Goal: Task Accomplishment & Management: Use online tool/utility

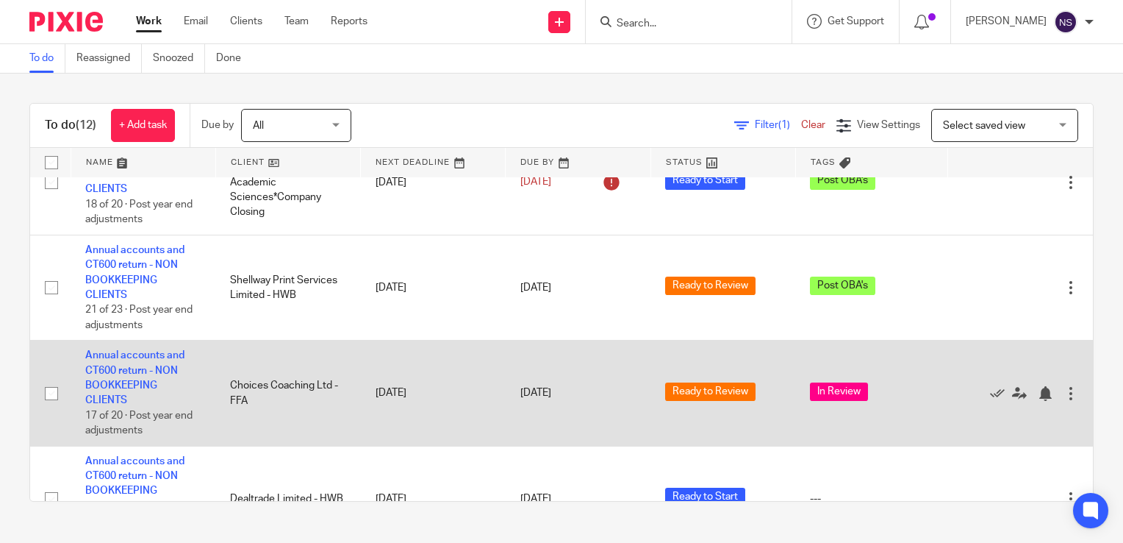
scroll to position [74, 0]
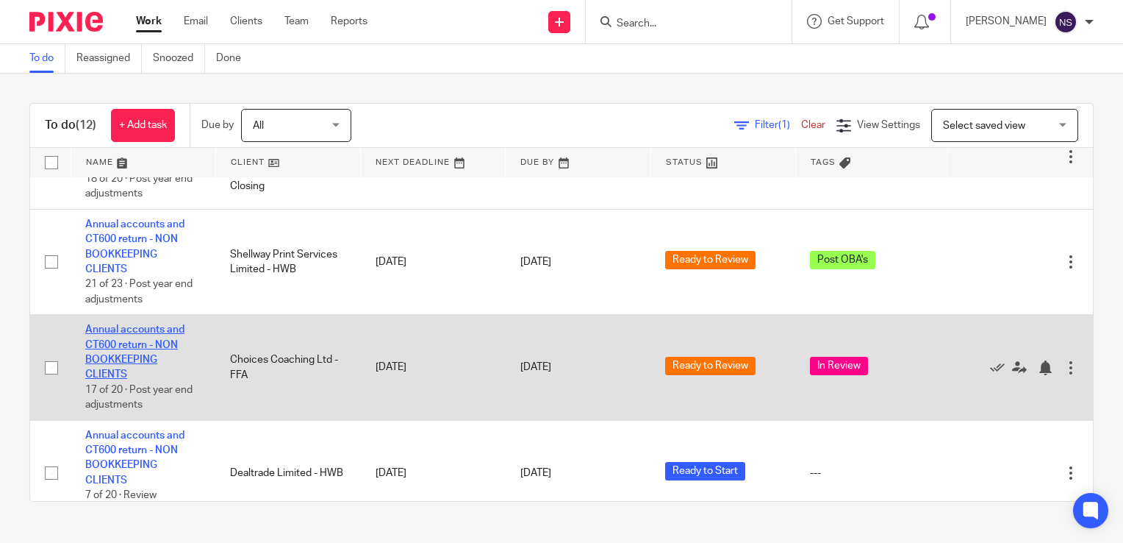
click at [132, 346] on link "Annual accounts and CT600 return - NON BOOKKEEPING CLIENTS" at bounding box center [134, 351] width 99 height 55
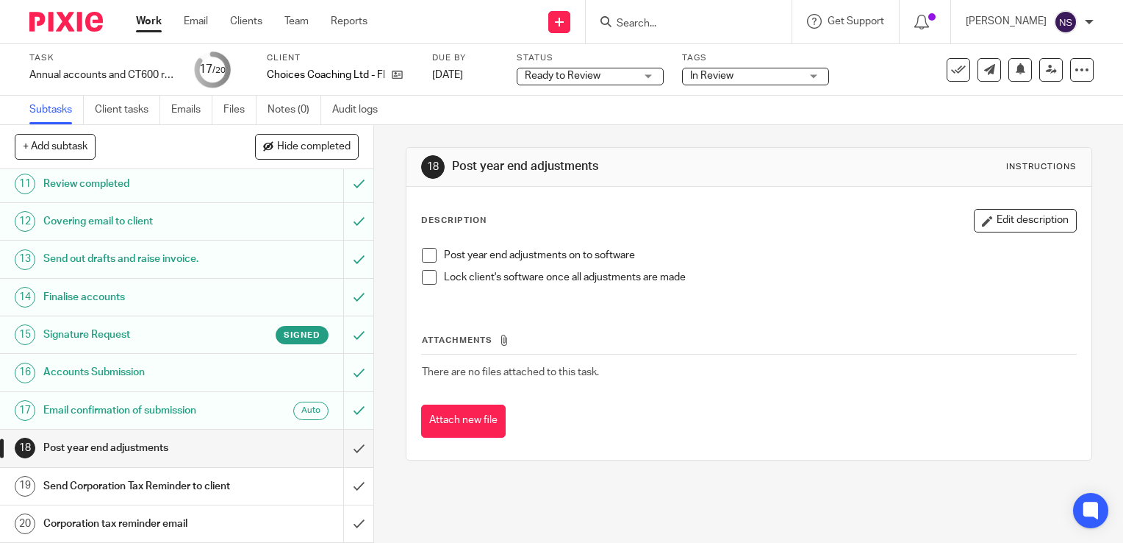
scroll to position [476, 0]
click at [423, 255] on span at bounding box center [429, 255] width 15 height 15
click at [423, 276] on span at bounding box center [429, 277] width 15 height 15
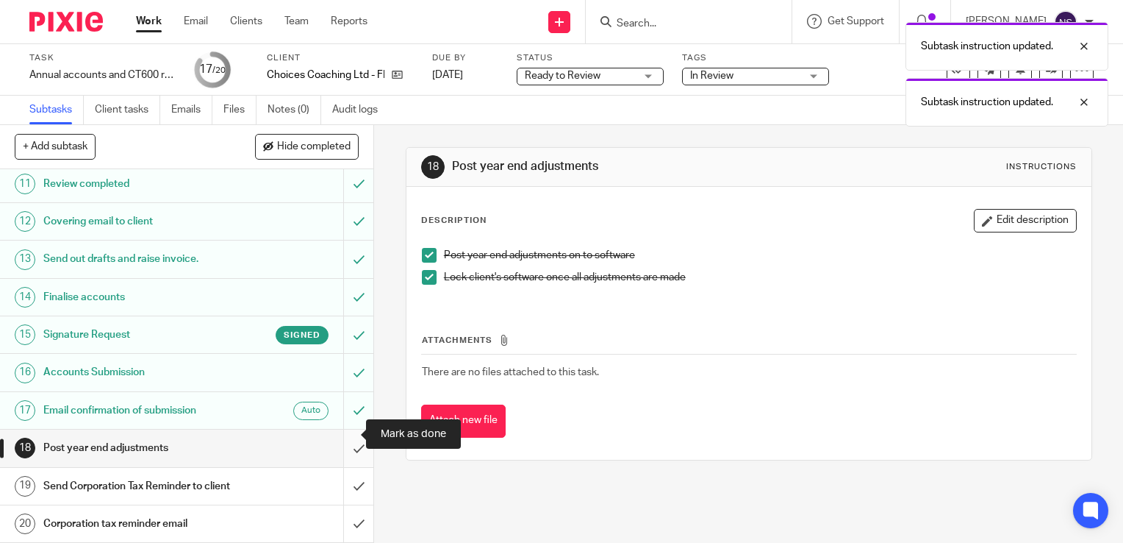
click at [338, 429] on input "submit" at bounding box center [186, 447] width 373 height 37
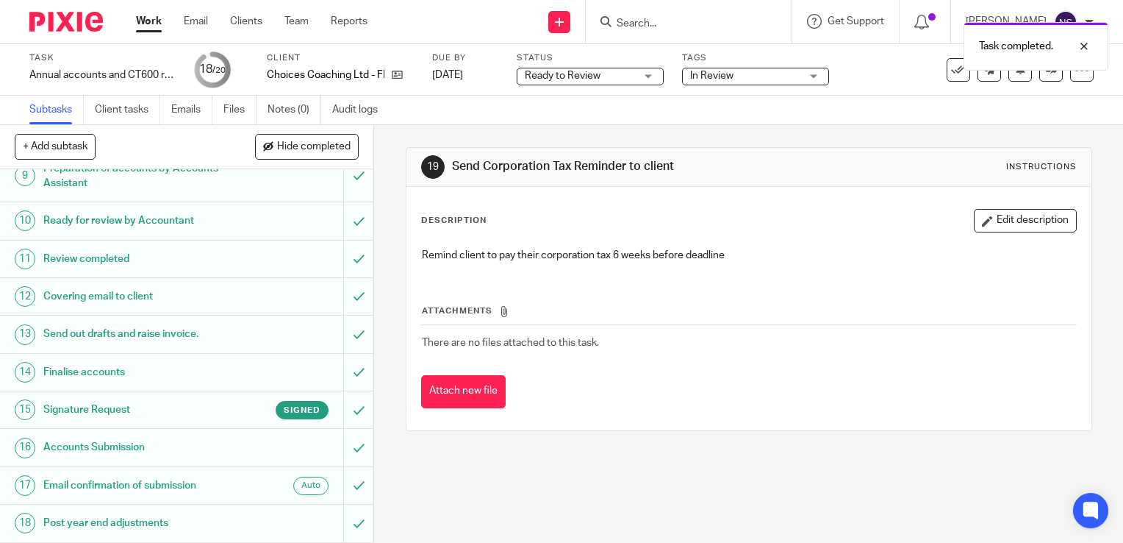
scroll to position [476, 0]
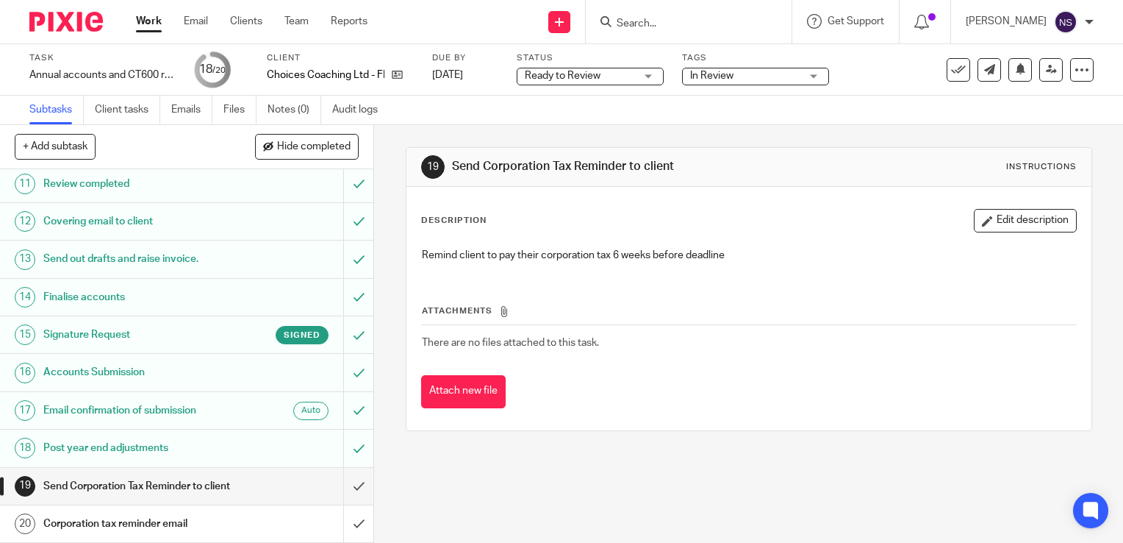
click at [65, 25] on img at bounding box center [66, 22] width 74 height 20
